Goal: Task Accomplishment & Management: Use online tool/utility

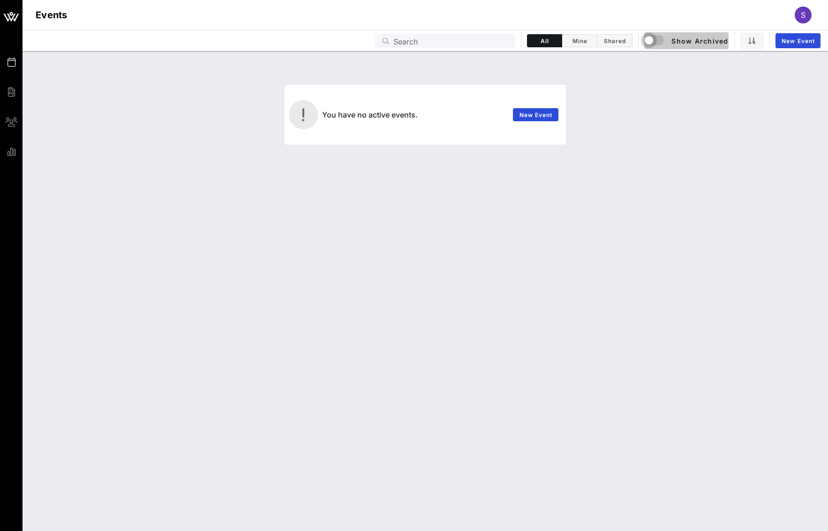
click at [650, 46] on div "button" at bounding box center [648, 40] width 13 height 13
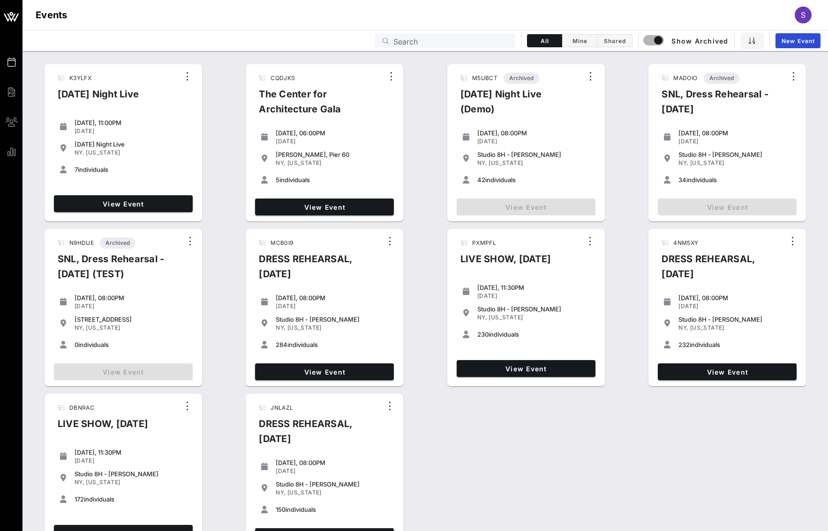
click at [705, 319] on div "Studio 8H - [PERSON_NAME]" at bounding box center [735, 319] width 114 height 7
click at [721, 373] on span "View Event" at bounding box center [726, 372] width 131 height 8
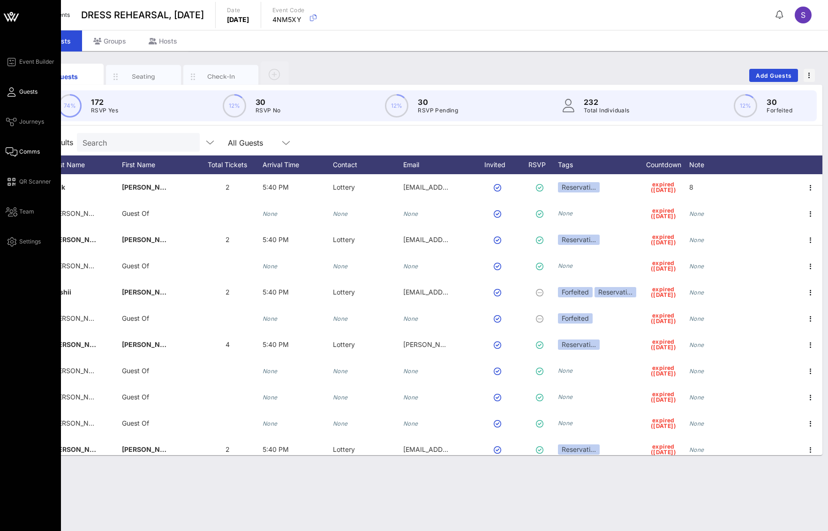
click at [19, 155] on span "Comms" at bounding box center [29, 152] width 21 height 8
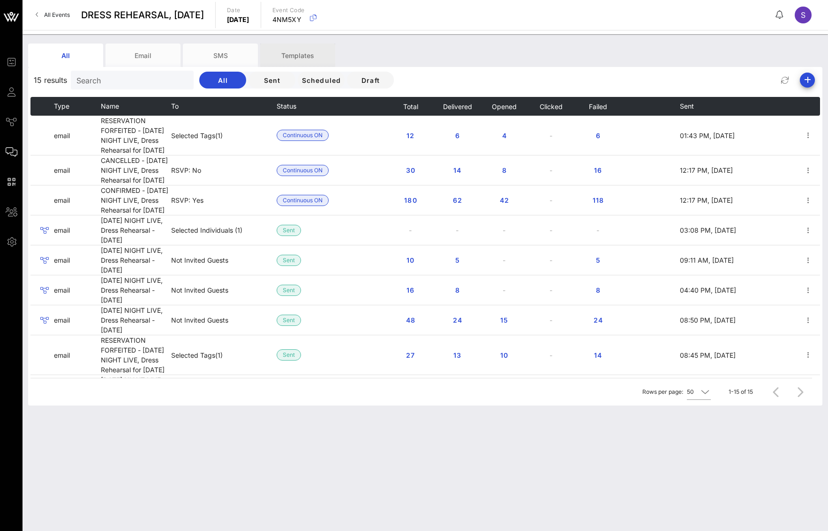
click at [279, 52] on div "Templates" at bounding box center [297, 55] width 75 height 23
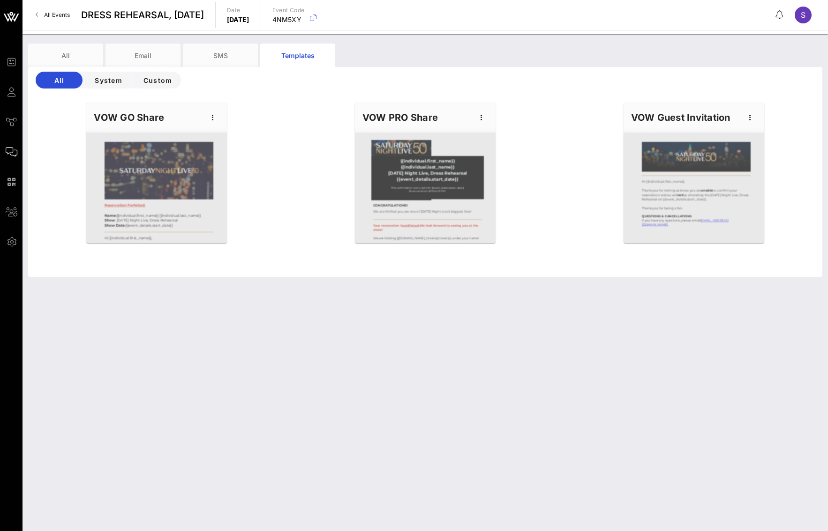
click at [157, 184] on div at bounding box center [156, 188] width 141 height 111
click at [212, 112] on icon "button" at bounding box center [212, 117] width 11 height 11
click at [216, 131] on div "Edit" at bounding box center [227, 133] width 23 height 7
